Goal: Contribute content: Add original content to the website for others to see

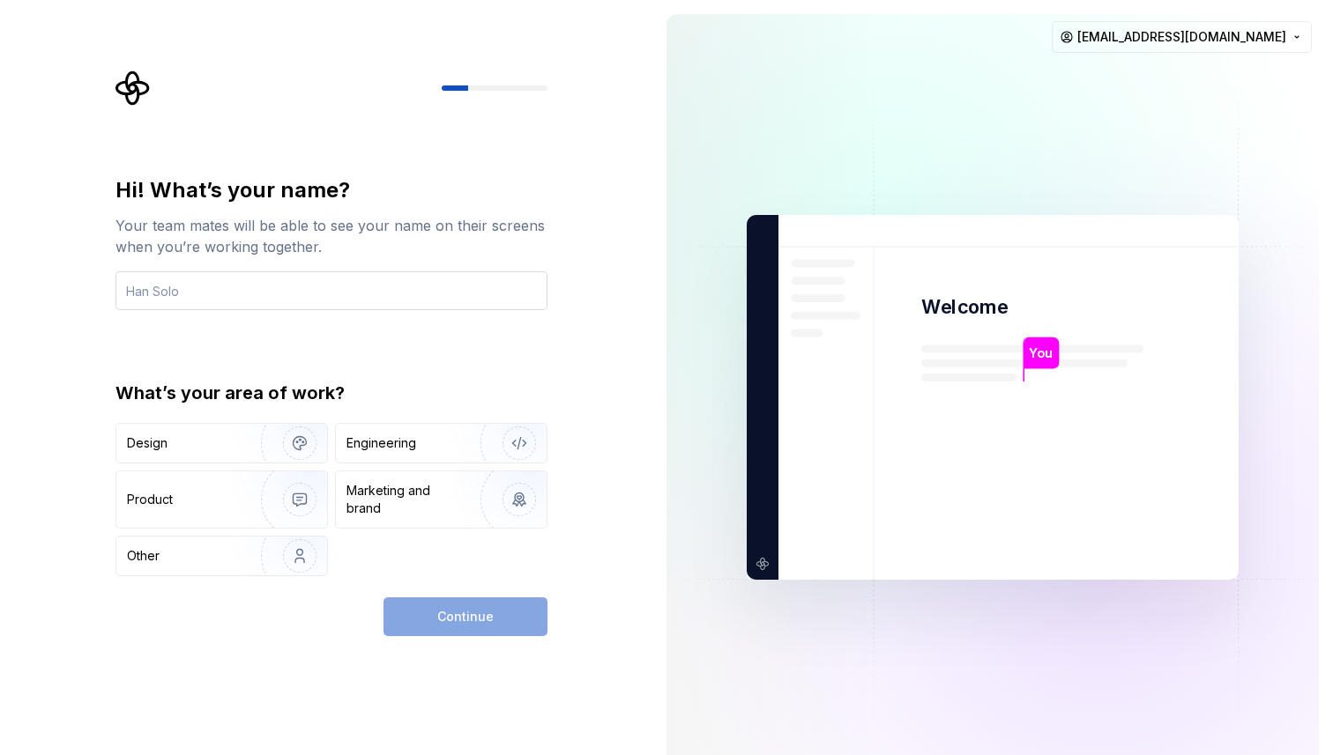
click at [330, 293] on input "text" at bounding box center [331, 290] width 432 height 39
type input "Ansu"
click at [373, 442] on div "Engineering" at bounding box center [381, 444] width 70 height 18
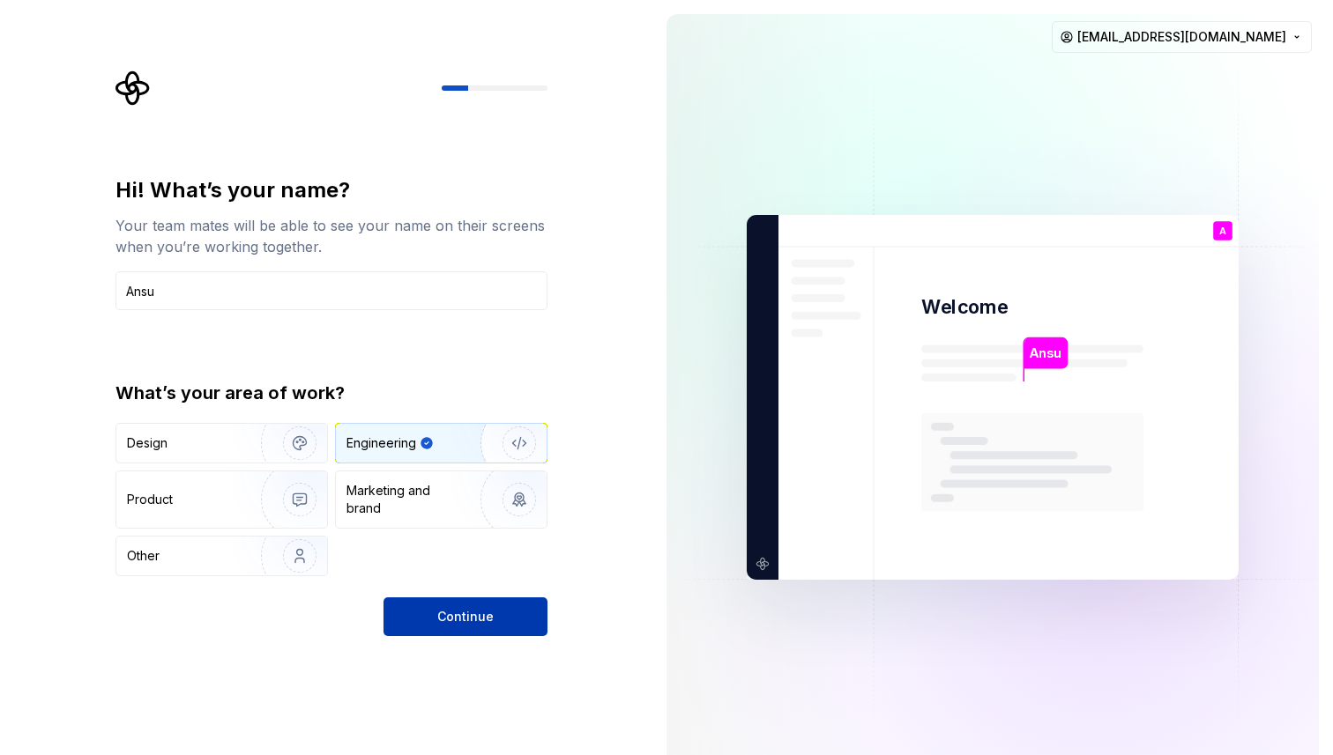
click at [412, 616] on button "Continue" at bounding box center [465, 617] width 164 height 39
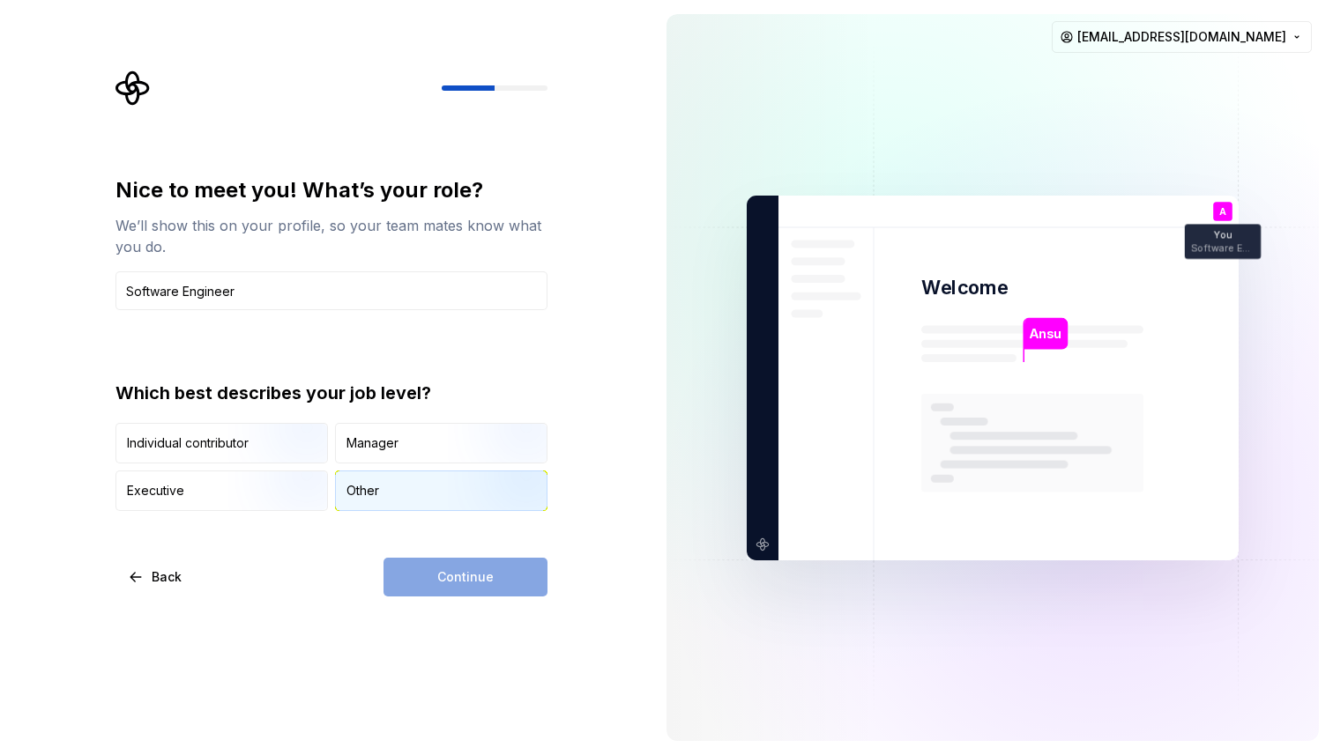
type input "Software Engineer"
click at [405, 478] on div "Other" at bounding box center [441, 491] width 211 height 39
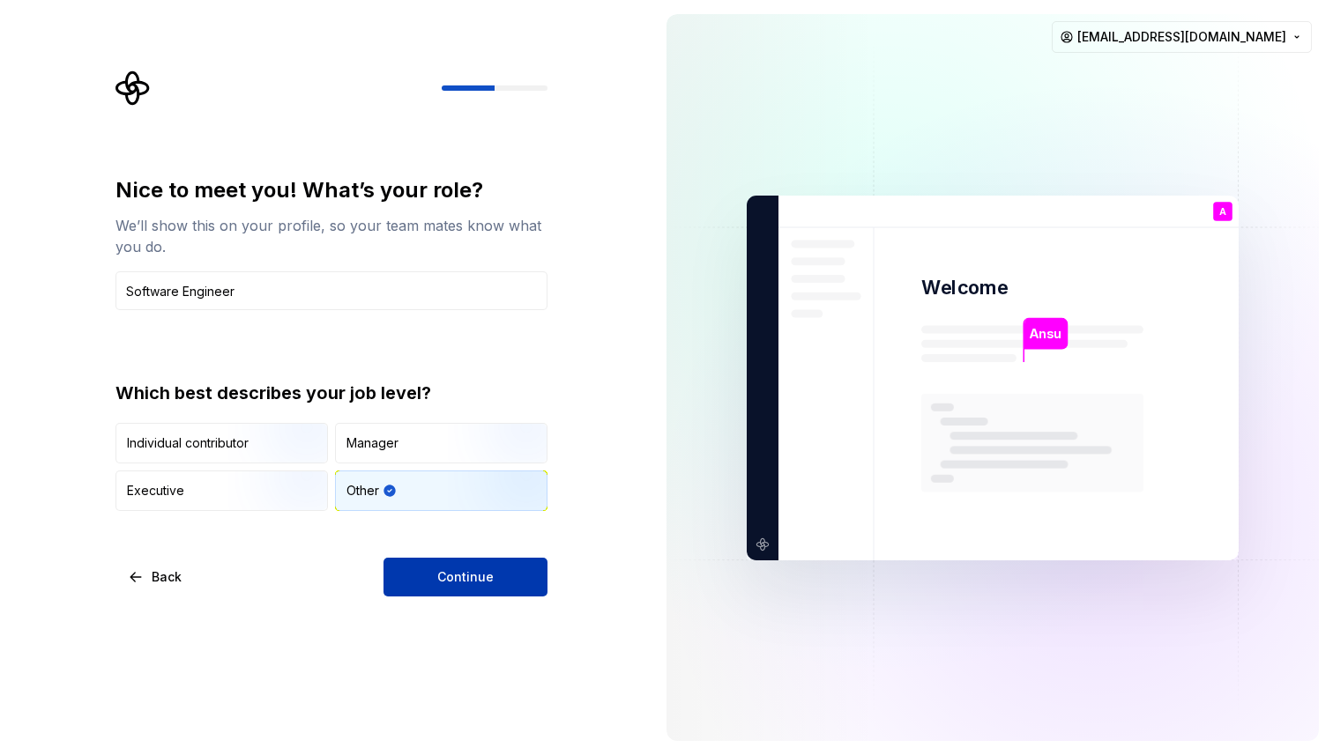
click at [439, 575] on span "Continue" at bounding box center [465, 577] width 56 height 18
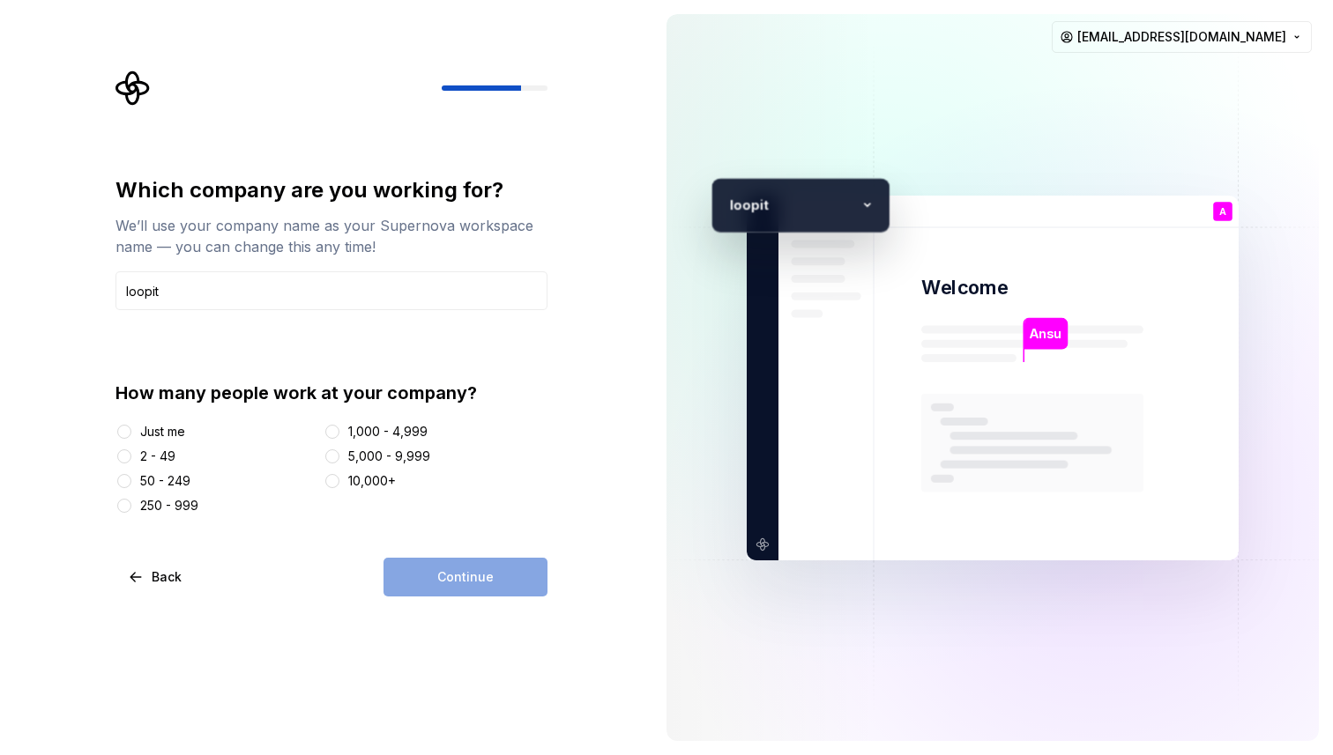
type input "loopit"
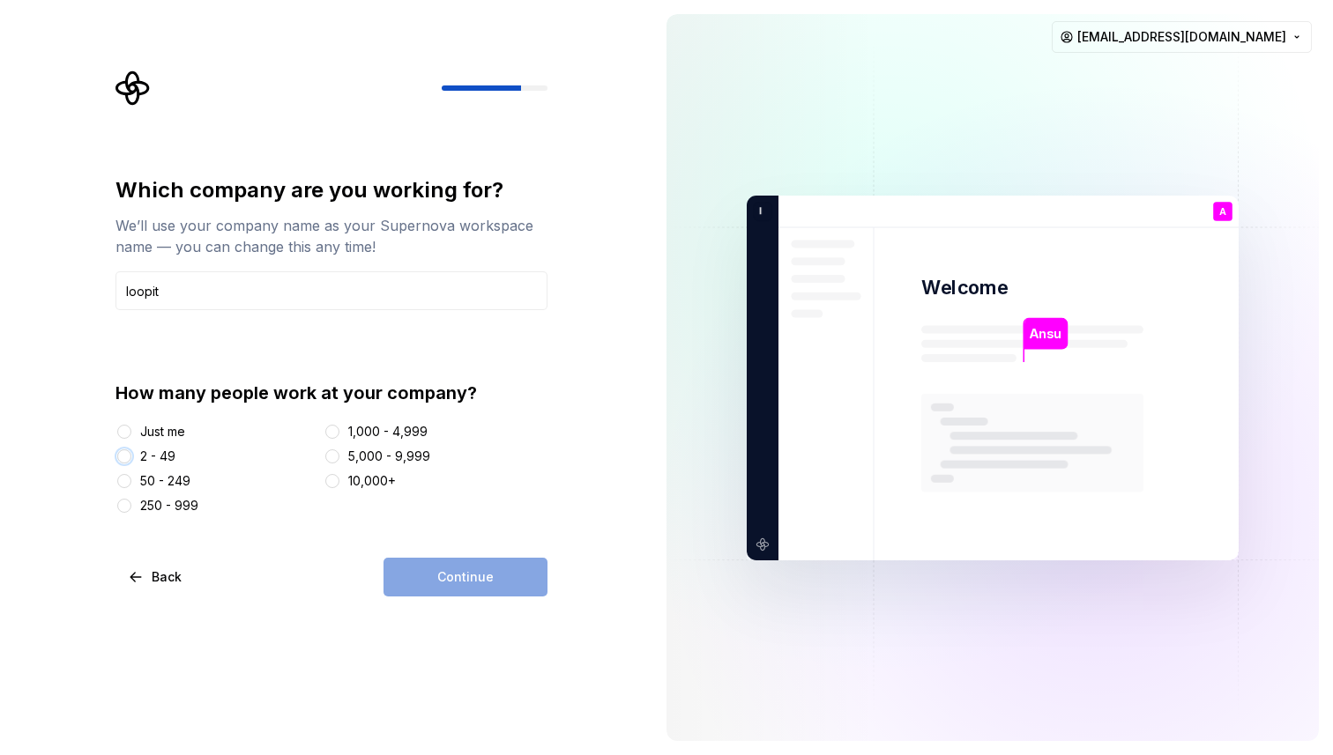
click at [127, 453] on button "2 - 49" at bounding box center [124, 456] width 14 height 14
click at [420, 576] on button "Continue" at bounding box center [465, 577] width 164 height 39
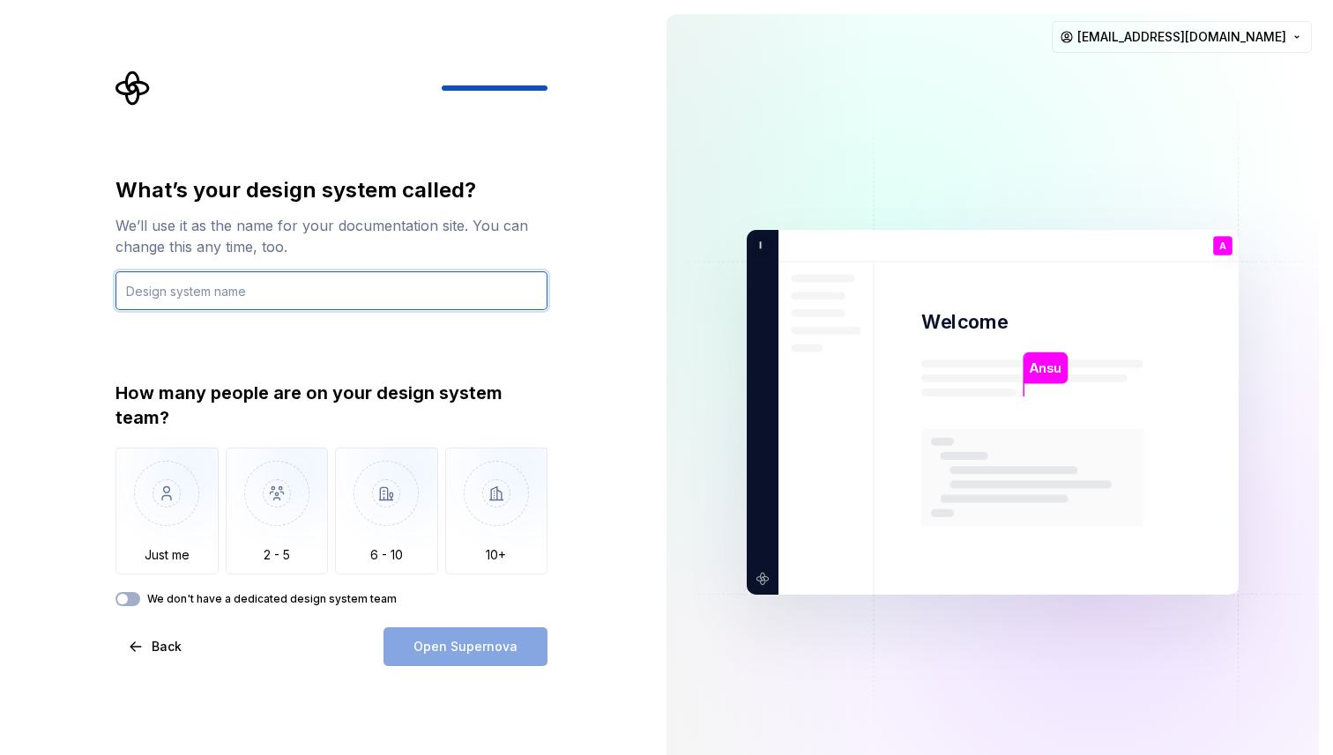
click at [434, 297] on input "text" at bounding box center [331, 290] width 432 height 39
click at [454, 285] on input "text" at bounding box center [331, 290] width 432 height 39
type input "a"
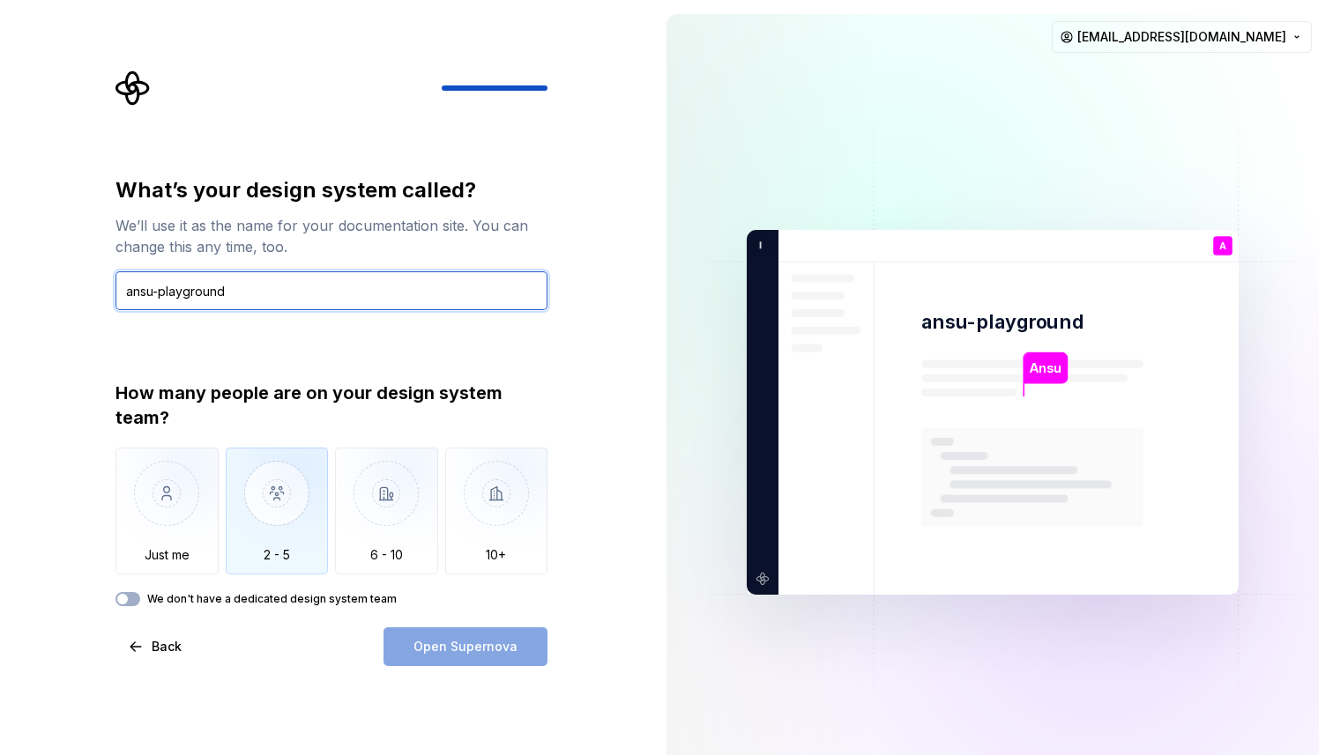
type input "ansu-playground"
click at [275, 540] on img "button" at bounding box center [277, 507] width 103 height 118
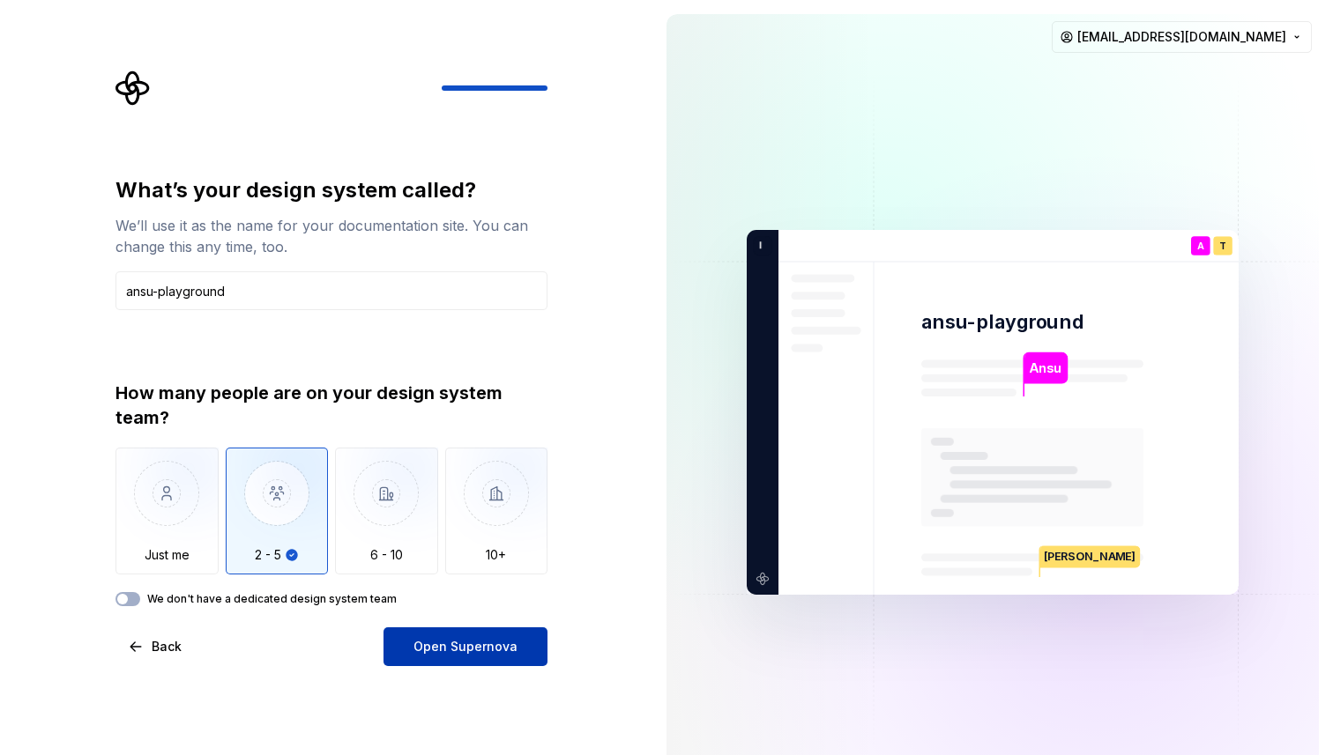
click at [426, 639] on span "Open Supernova" at bounding box center [465, 647] width 104 height 18
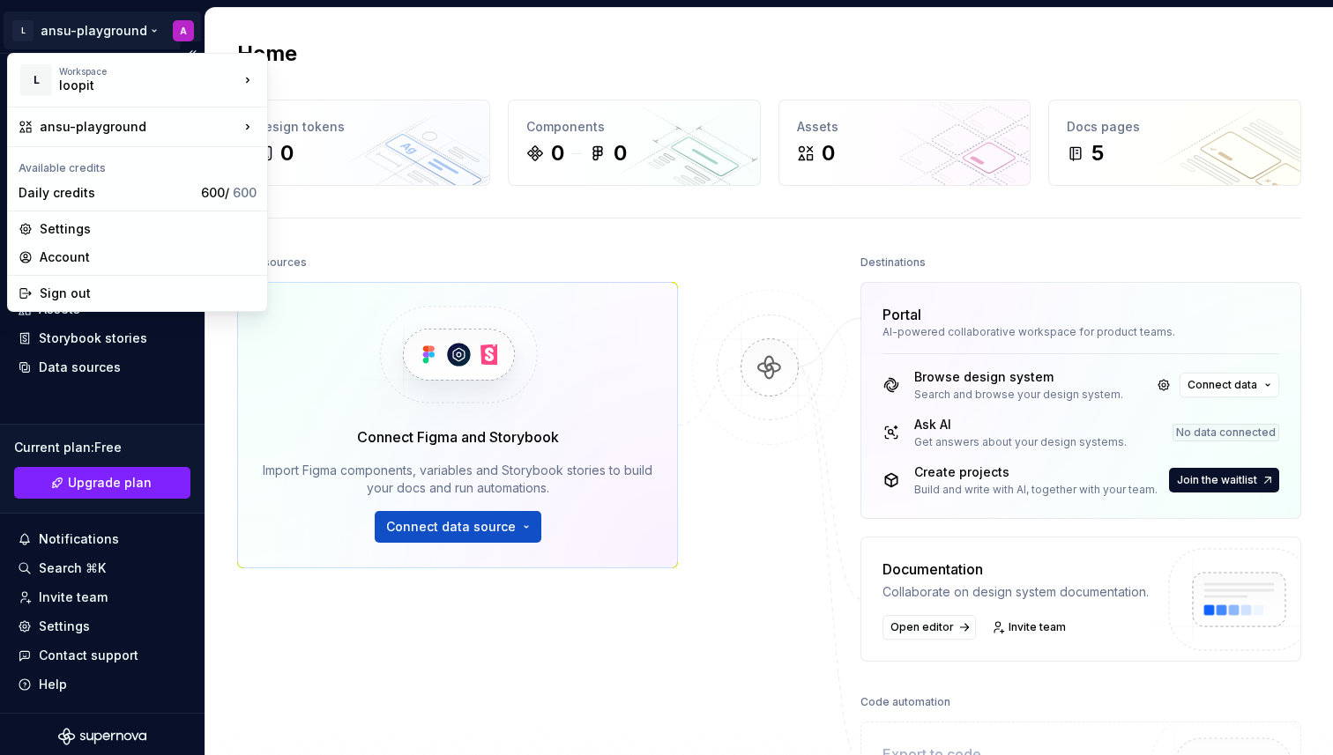
click at [141, 33] on html "L ansu-playground A Home Documentation Analytics Code automation Design system …" at bounding box center [666, 377] width 1333 height 755
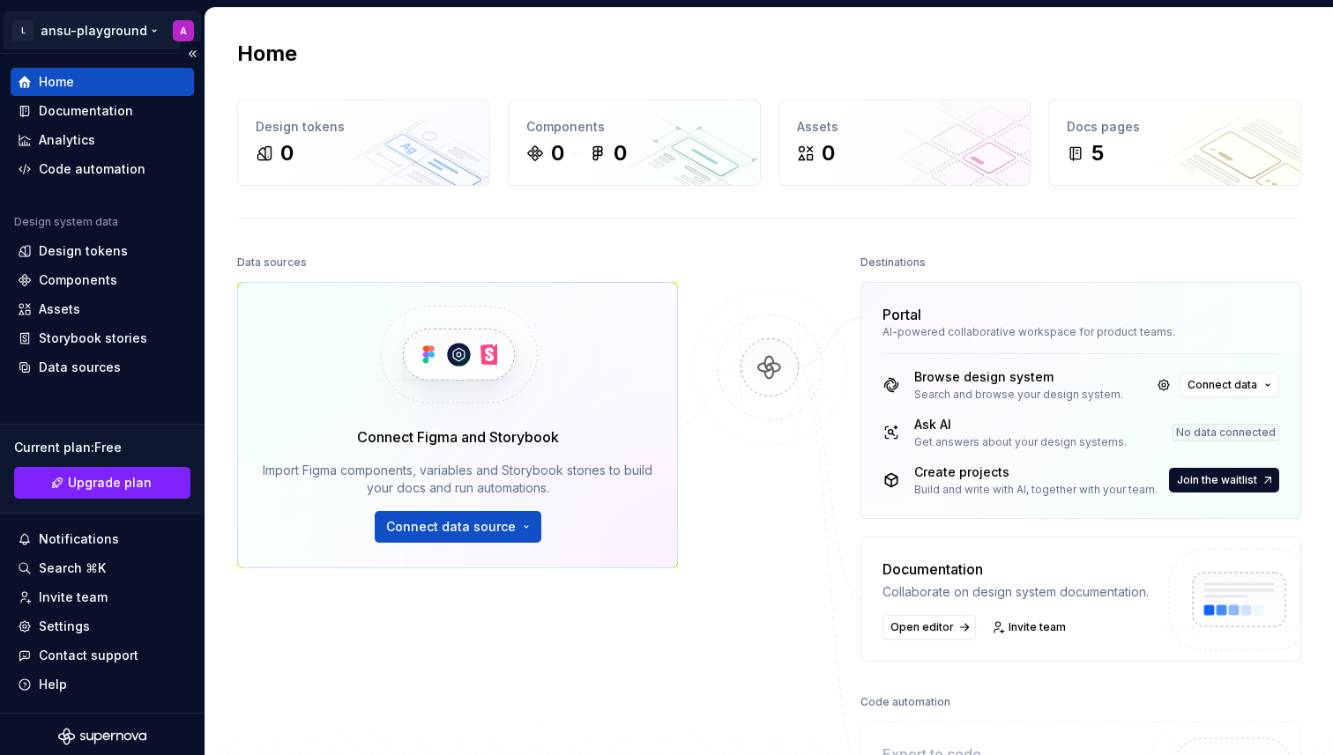
click at [141, 33] on html "L ansu-playground A Home Documentation Analytics Code automation Design system …" at bounding box center [666, 377] width 1333 height 755
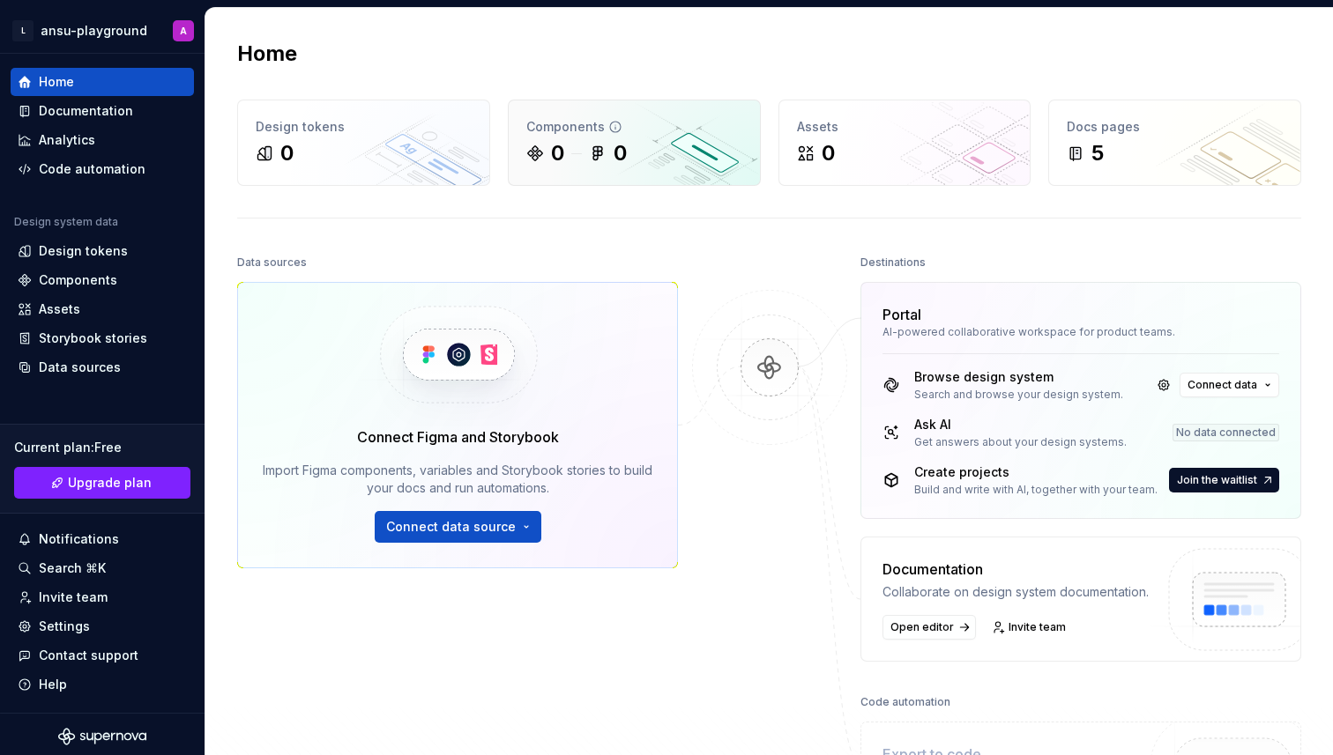
click at [530, 150] on icon at bounding box center [535, 153] width 14 height 14
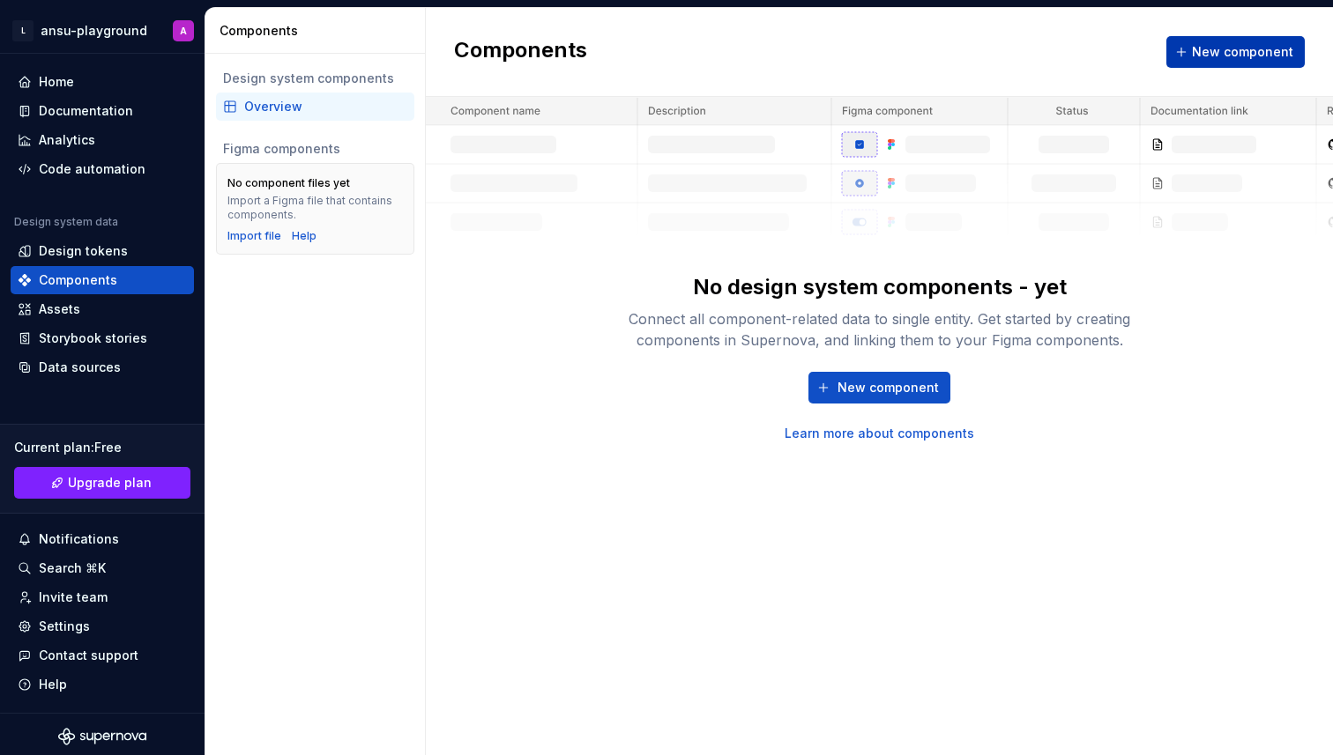
click at [1237, 41] on button "New component" at bounding box center [1235, 52] width 138 height 32
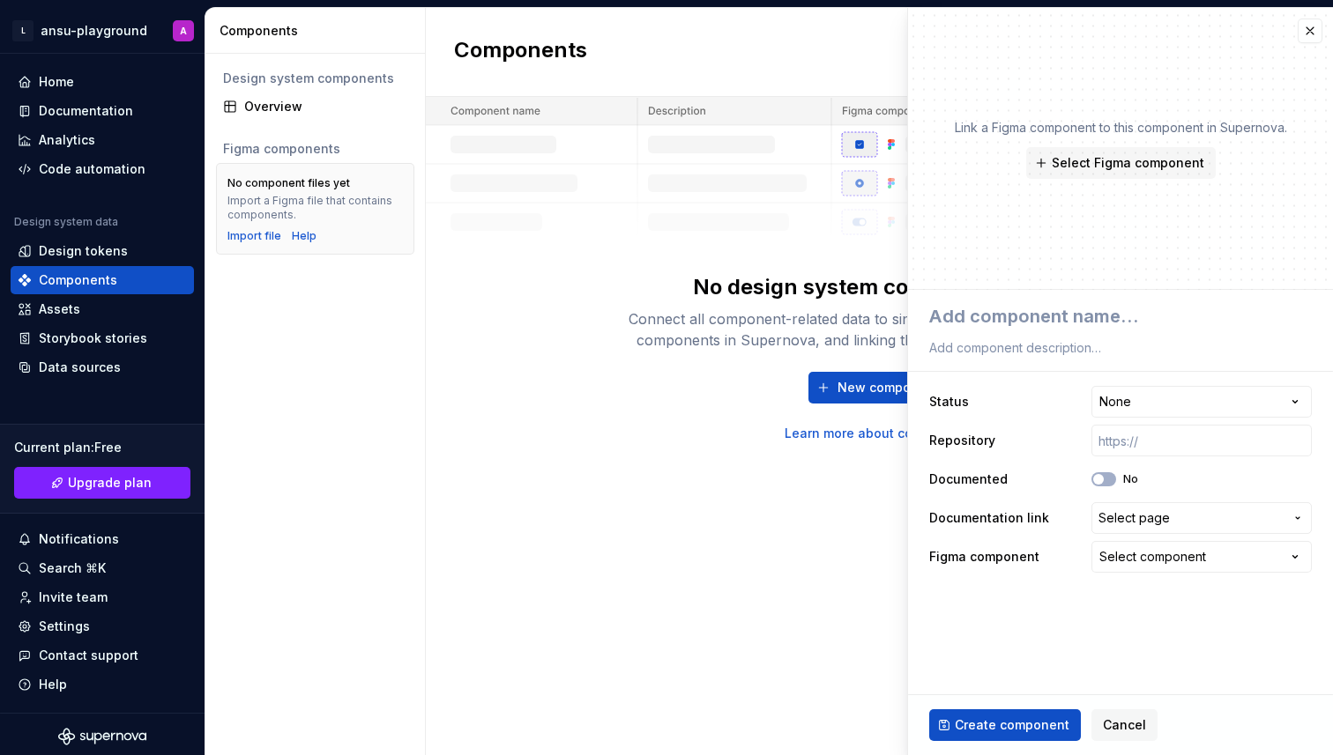
type textarea "*"
click at [1183, 525] on span "Select page" at bounding box center [1190, 518] width 185 height 18
click at [1183, 525] on html "**********" at bounding box center [666, 377] width 1333 height 755
click at [1183, 552] on div "Select component" at bounding box center [1152, 557] width 107 height 18
click at [1183, 552] on html "**********" at bounding box center [666, 377] width 1333 height 755
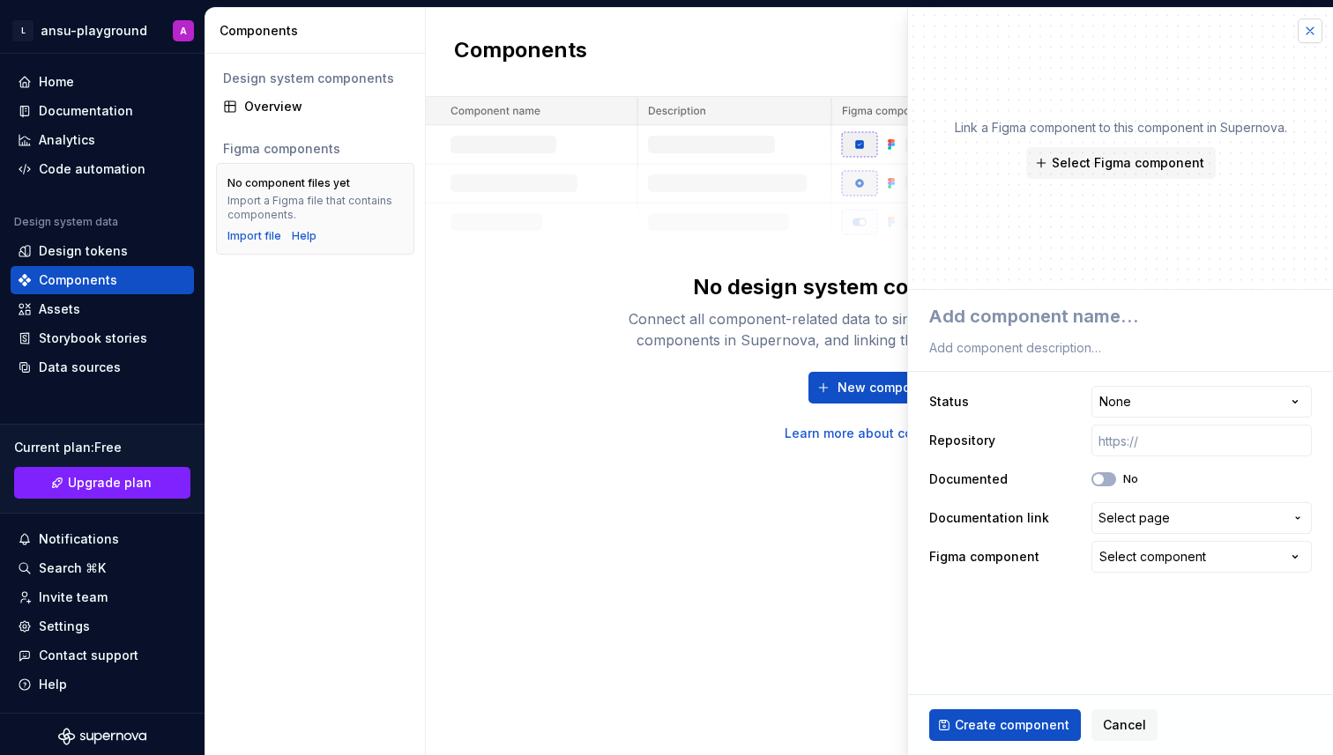
click at [1298, 28] on button "button" at bounding box center [1309, 31] width 25 height 25
